Goal: Find specific page/section: Find specific page/section

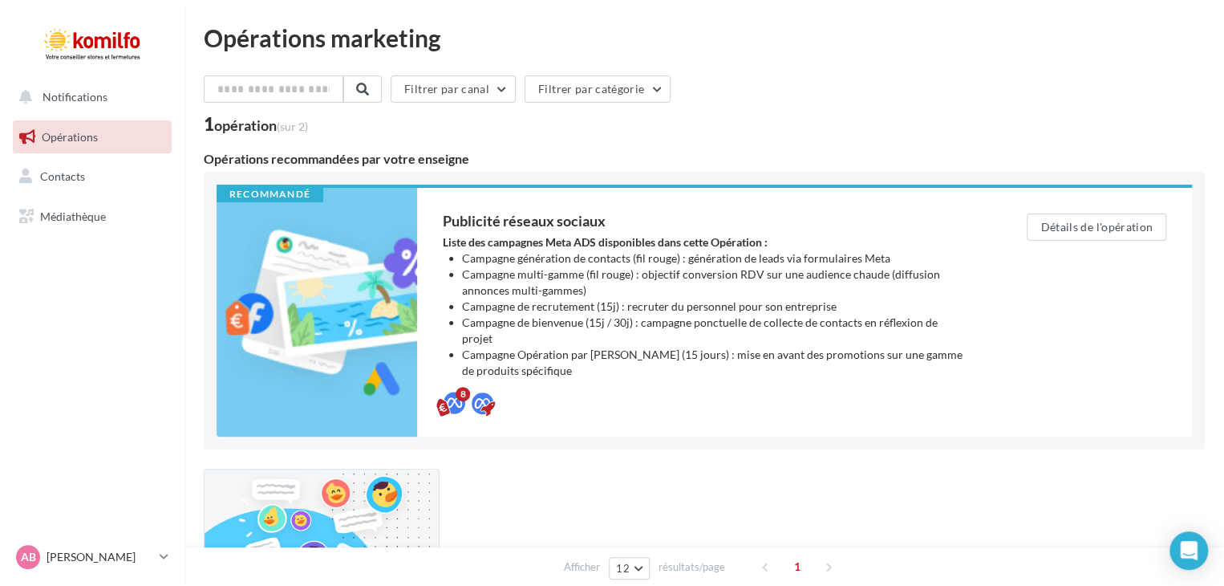
click at [80, 136] on span "Opérations" at bounding box center [70, 137] width 56 height 14
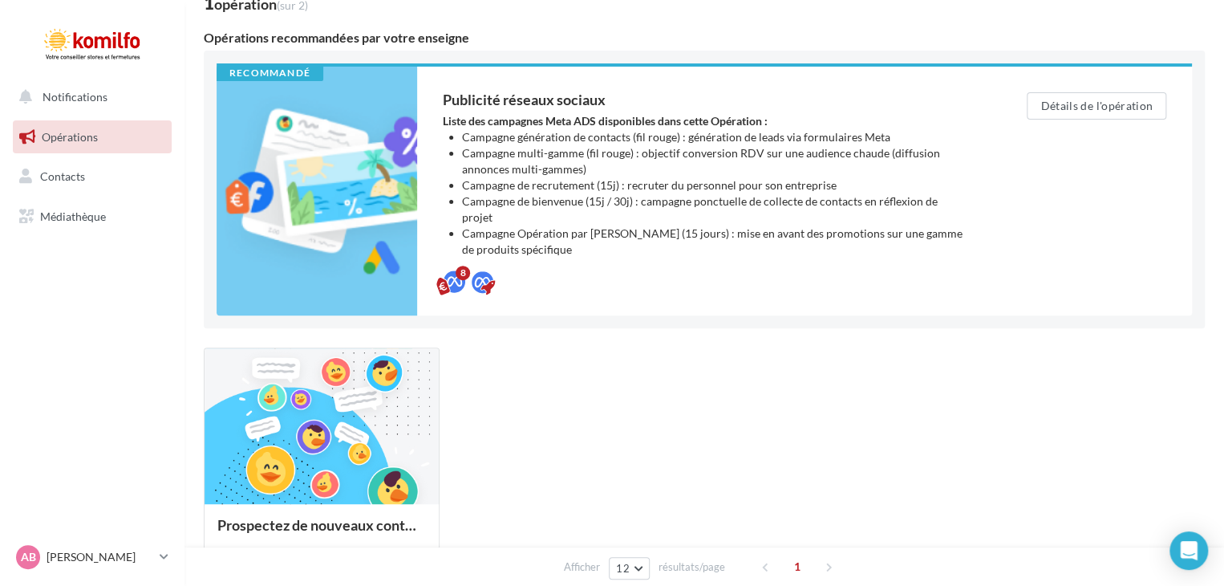
scroll to position [103, 0]
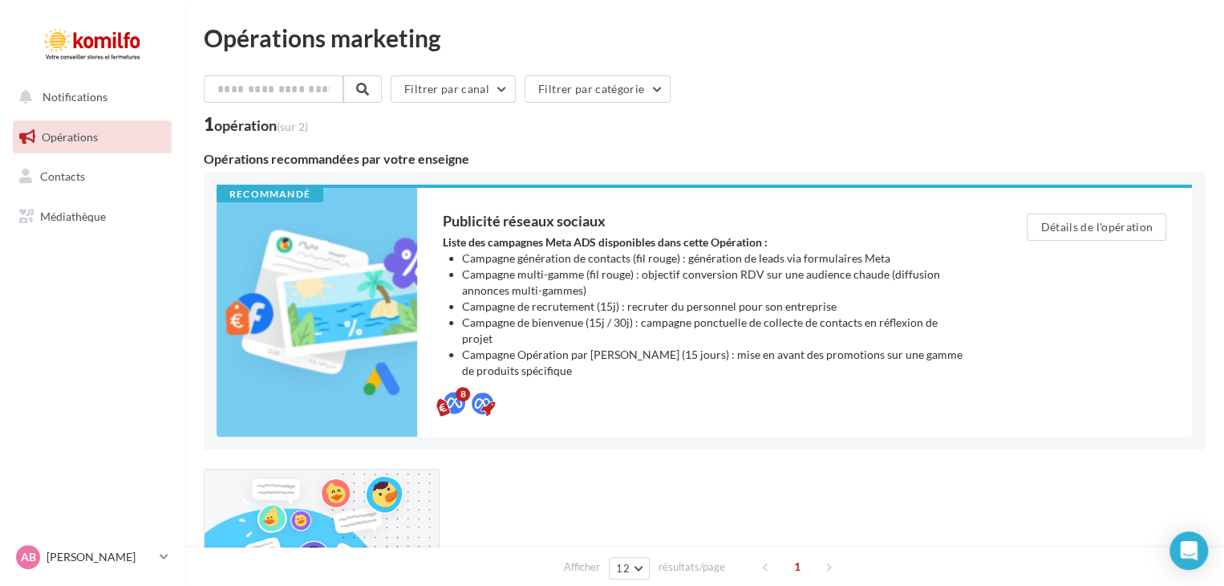
click at [85, 141] on span "Opérations" at bounding box center [70, 137] width 56 height 14
click at [67, 142] on span "Opérations" at bounding box center [70, 137] width 56 height 14
click at [83, 140] on span "Opérations" at bounding box center [70, 137] width 56 height 14
click at [78, 134] on span "Opérations" at bounding box center [70, 137] width 56 height 14
click at [79, 136] on span "Opérations" at bounding box center [70, 137] width 56 height 14
